Goal: Find specific page/section: Find specific page/section

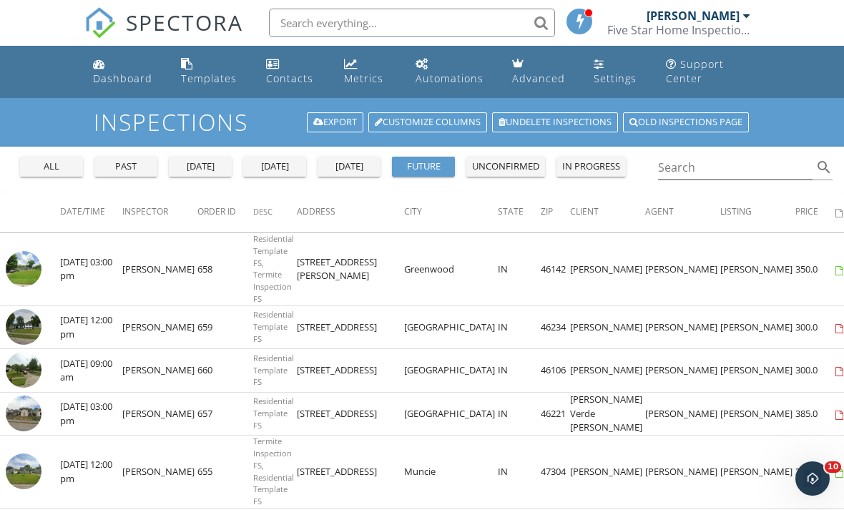
click at [524, 165] on div "unconfirmed" at bounding box center [505, 166] width 67 height 14
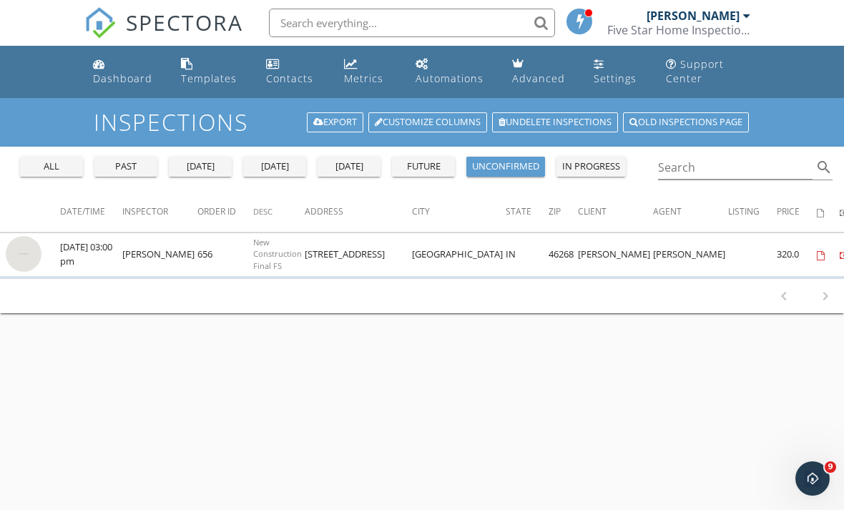
click at [678, 19] on div "[PERSON_NAME] Five Star Home Inspections" at bounding box center [678, 23] width 143 height 46
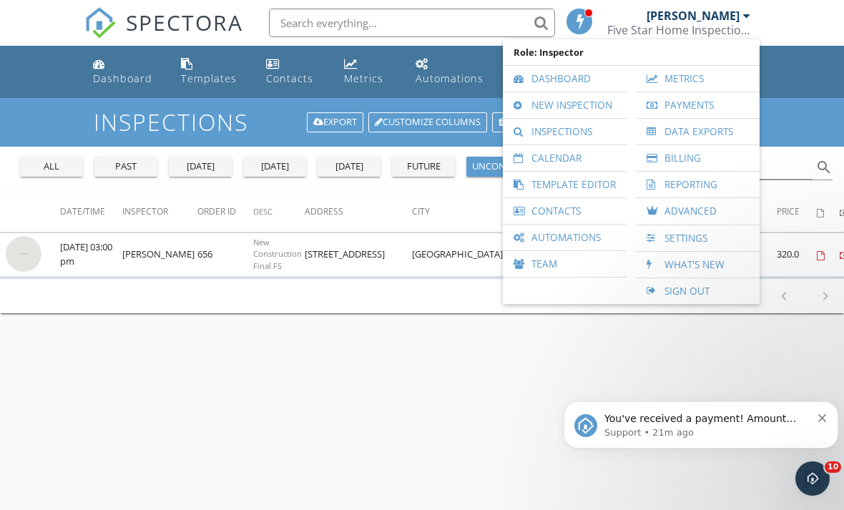
click at [810, 75] on ul "Dashboard Templates Contacts Metrics Automations Advanced Settings Support Cent…" at bounding box center [422, 72] width 844 height 52
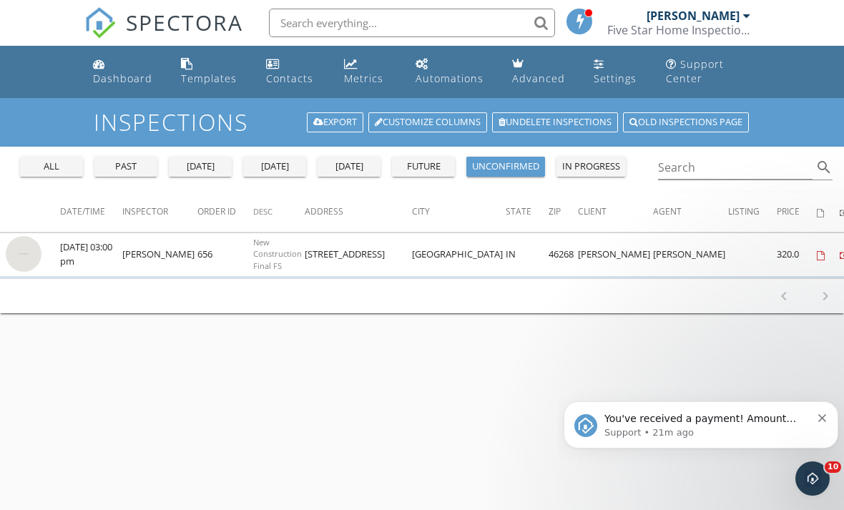
click at [822, 417] on icon "Dismiss notification" at bounding box center [822, 418] width 8 height 8
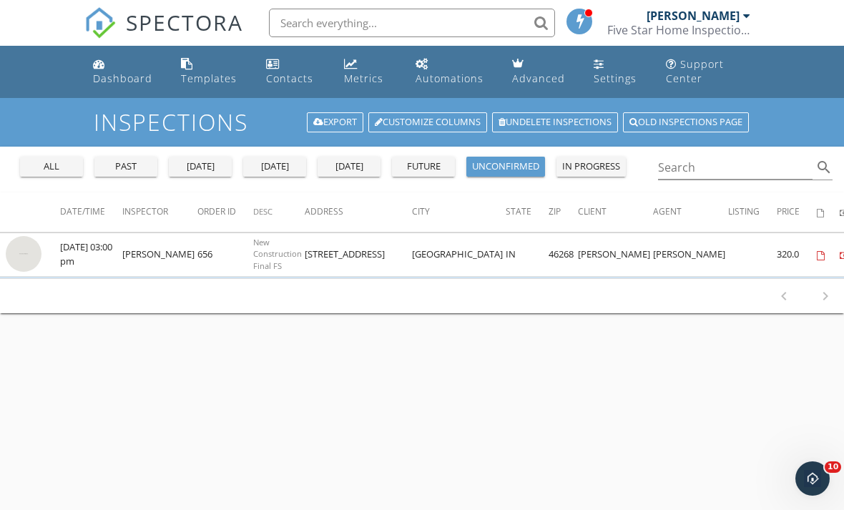
click at [433, 171] on div "future" at bounding box center [423, 166] width 51 height 14
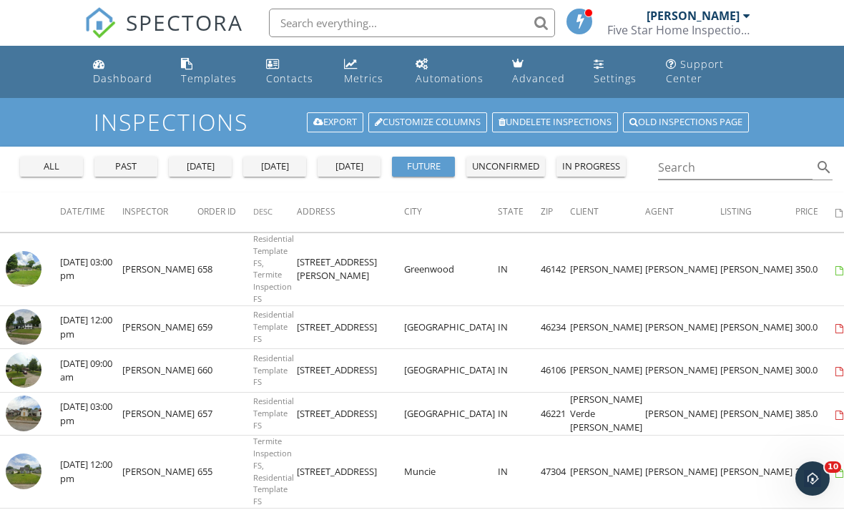
click at [349, 72] on div "Metrics" at bounding box center [363, 79] width 39 height 14
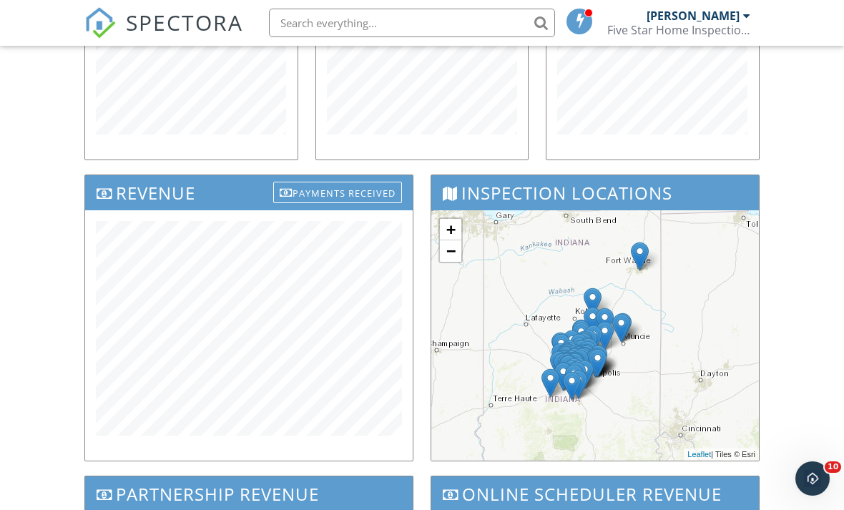
scroll to position [375, 0]
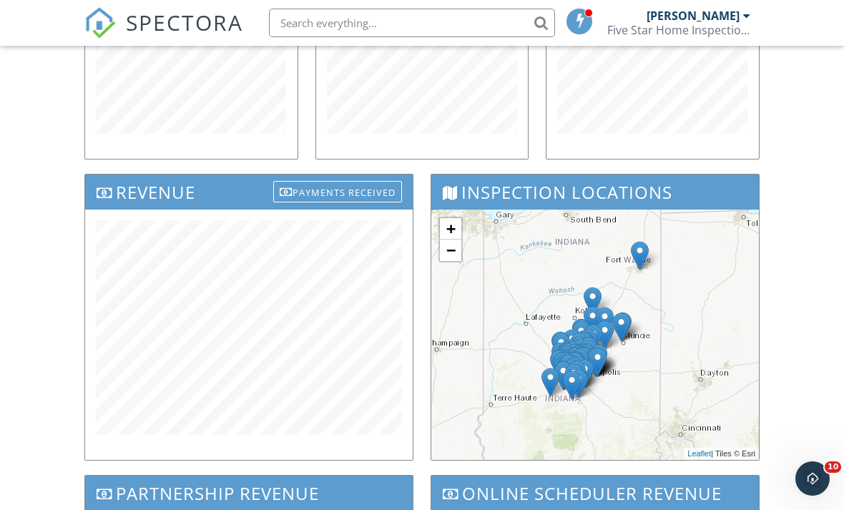
click at [797, 248] on div "Dashboard Templates Contacts Metrics Automations Advanced Settings Support Cent…" at bounding box center [422, 205] width 844 height 1068
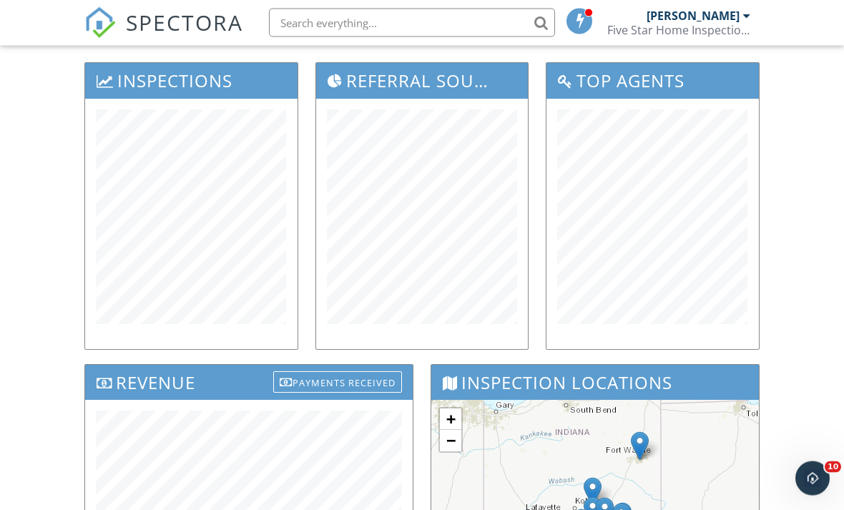
scroll to position [176, 0]
